Goal: Task Accomplishment & Management: Use online tool/utility

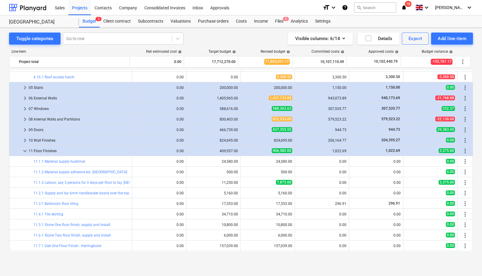
scroll to position [525, 0]
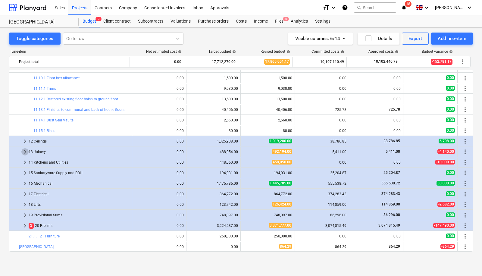
click at [26, 149] on span "keyboard_arrow_right" at bounding box center [24, 151] width 7 height 7
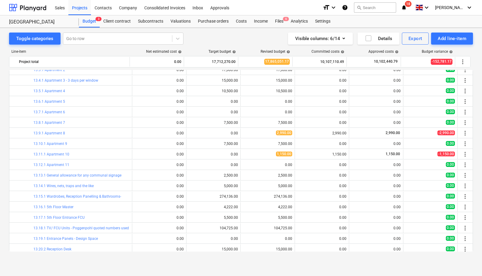
scroll to position [657, 0]
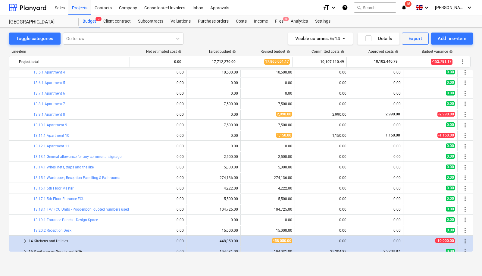
click at [23, 239] on span "keyboard_arrow_right" at bounding box center [24, 240] width 7 height 7
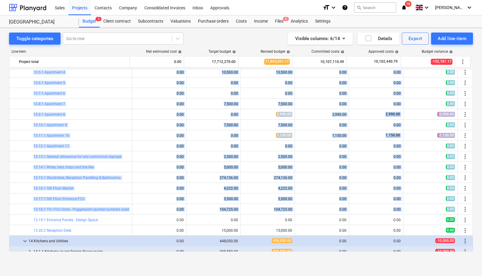
drag, startPoint x: 470, startPoint y: 206, endPoint x: 472, endPoint y: 220, distance: 14.0
click at [472, 220] on div "bar_chart 11.2.1 Supply and lay 6mm hardibacker board over the top of the under…" at bounding box center [241, 161] width 464 height 182
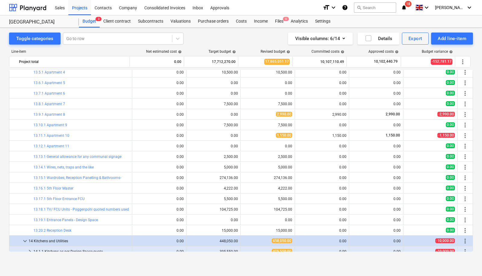
scroll to position [707, 0]
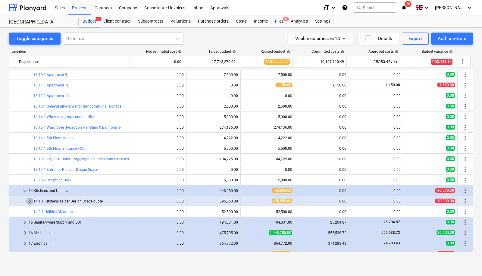
click at [29, 201] on span "keyboard_arrow_right" at bounding box center [29, 201] width 7 height 7
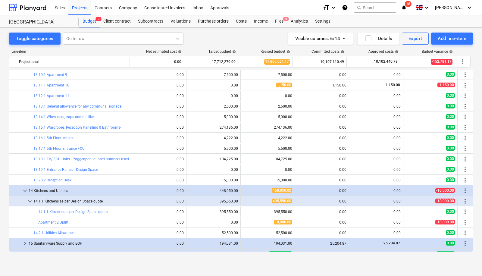
click at [244, 220] on span "edit" at bounding box center [246, 222] width 5 height 5
type textarea "x"
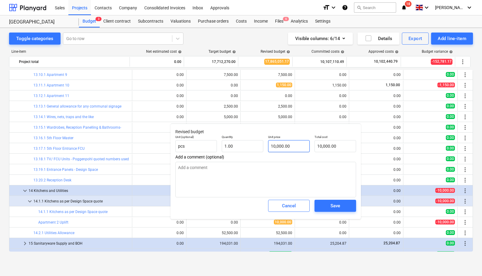
type input "10000"
drag, startPoint x: 290, startPoint y: 147, endPoint x: 235, endPoint y: 140, distance: 55.6
click at [235, 140] on div "Unit (optional) pcs Quantity 1.00 Unit price 10000 Total cost 10,000.00" at bounding box center [266, 144] width 186 height 22
type textarea "x"
type input "0"
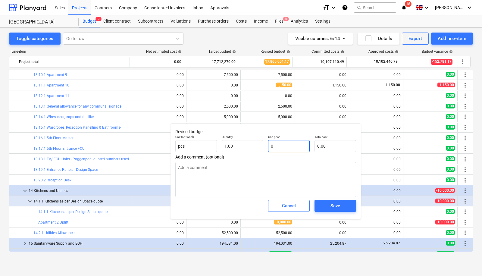
type input "0.00"
click at [341, 207] on span "Save" at bounding box center [335, 206] width 27 height 8
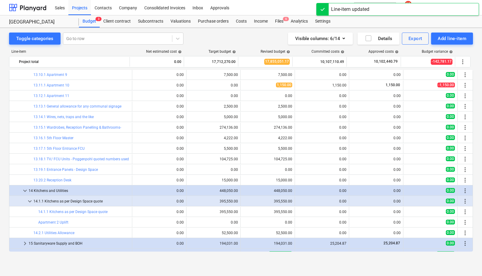
drag, startPoint x: 473, startPoint y: 213, endPoint x: 474, endPoint y: 234, distance: 20.8
click at [474, 234] on div "Toggle categories Go to row Visible columns : 6/14 Details Export Add line-item…" at bounding box center [241, 146] width 482 height 236
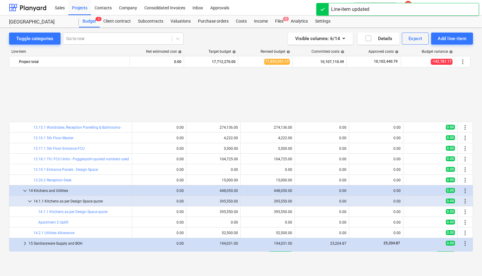
scroll to position [778, 0]
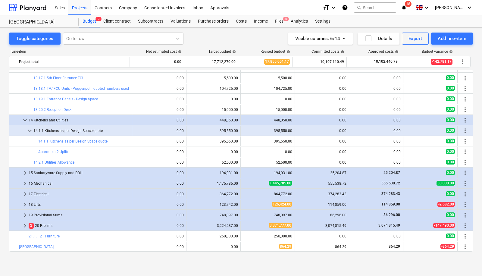
click at [25, 224] on span "keyboard_arrow_right" at bounding box center [24, 225] width 7 height 7
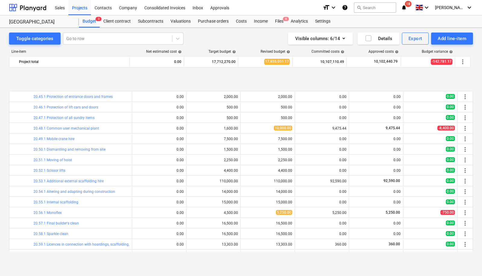
scroll to position [1463, 0]
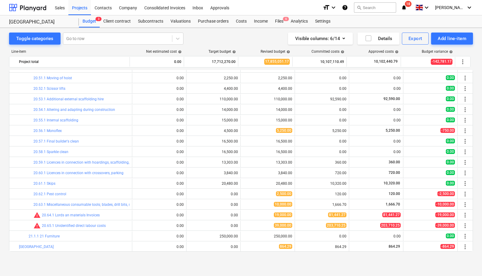
click at [83, 225] on link "20.65.1 Unidentified direct labour costs" at bounding box center [74, 226] width 64 height 4
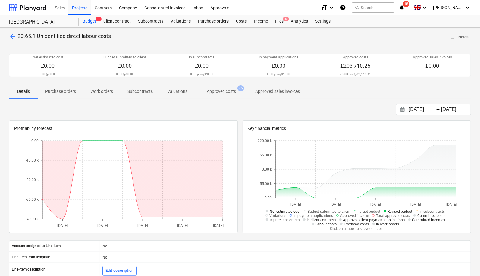
click at [13, 36] on span "arrow_back" at bounding box center [12, 36] width 7 height 7
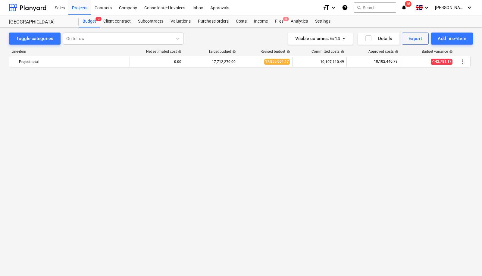
scroll to position [1463, 0]
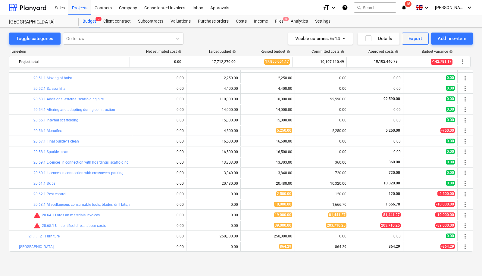
click at [87, 214] on link "20.64.1 Lords an materials Invoices" at bounding box center [71, 215] width 58 height 4
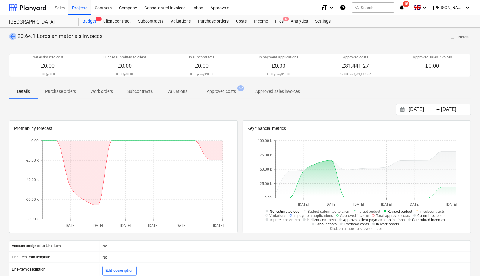
click at [11, 36] on span "arrow_back" at bounding box center [12, 36] width 7 height 7
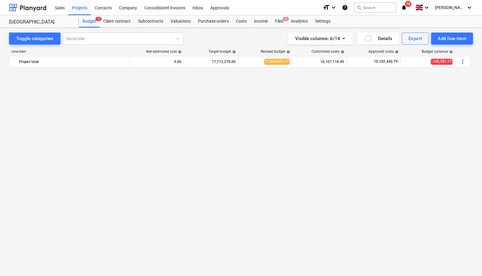
scroll to position [1463, 0]
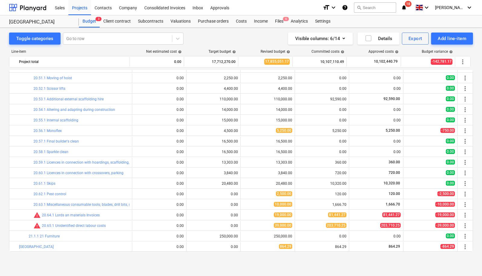
click at [243, 213] on button "edit" at bounding box center [246, 214] width 7 height 7
type textarea "x"
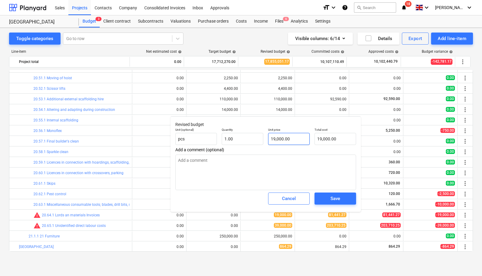
type input "19000"
drag, startPoint x: 292, startPoint y: 137, endPoint x: 235, endPoint y: 138, distance: 56.7
click at [235, 138] on div "Unit (optional) pcs Quantity 1.00 Unit price 19000 Total cost 19,000.00" at bounding box center [266, 136] width 186 height 22
type textarea "x"
type input "0"
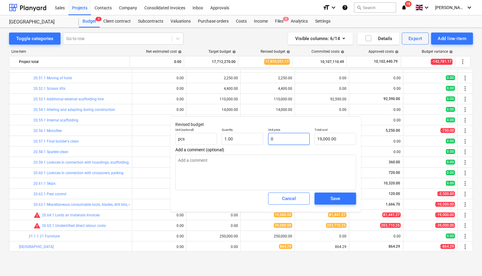
type input "0.00"
click at [330, 199] on span "Save" at bounding box center [335, 199] width 27 height 8
type textarea "x"
